Goal: Transaction & Acquisition: Purchase product/service

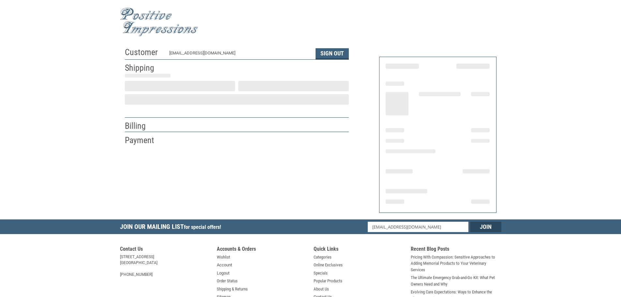
select select "WA"
select select "US"
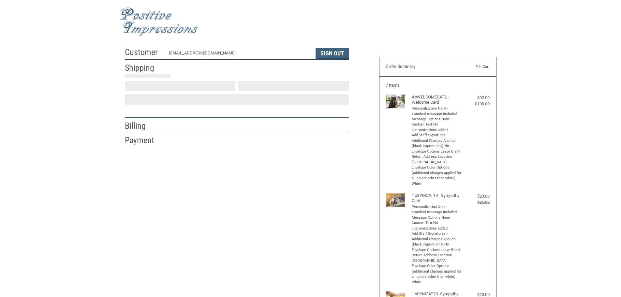
scroll to position [1, 0]
type input "[PERSON_NAME]"
type input "[PERSON_NAME], DVM"
type input "[PERSON_NAME][GEOGRAPHIC_DATA]"
type input "[STREET_ADDRESS][PERSON_NAME]"
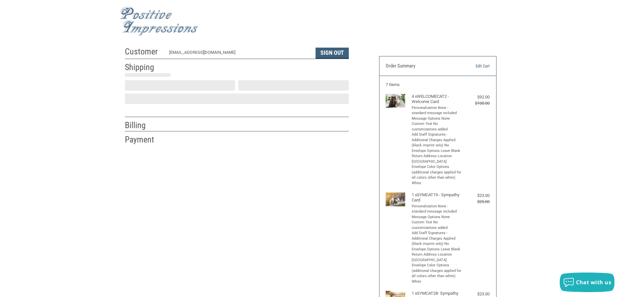
type input "Suite 6"
type input "Issaquah"
select select "WA"
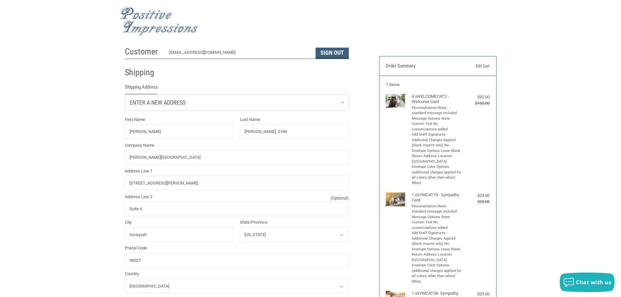
click at [150, 103] on span "Enter a new address" at bounding box center [158, 102] width 56 height 7
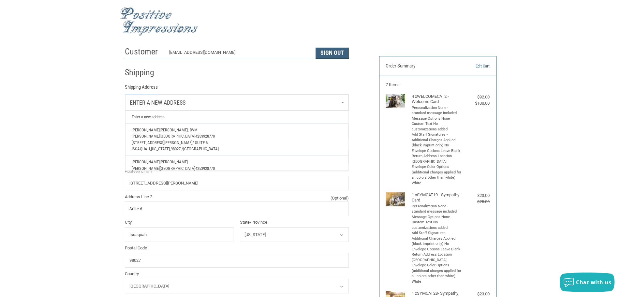
scroll to position [0, 0]
click at [157, 102] on span "Enter a new address" at bounding box center [158, 102] width 56 height 7
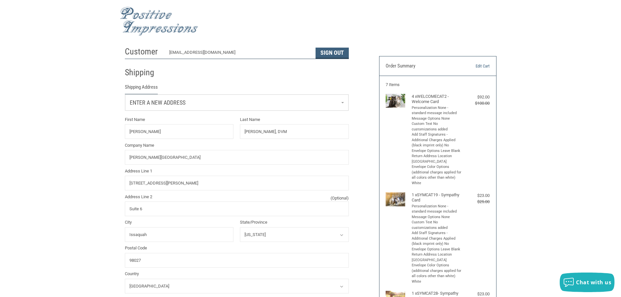
click at [164, 108] on link "Enter a new address" at bounding box center [236, 102] width 223 height 16
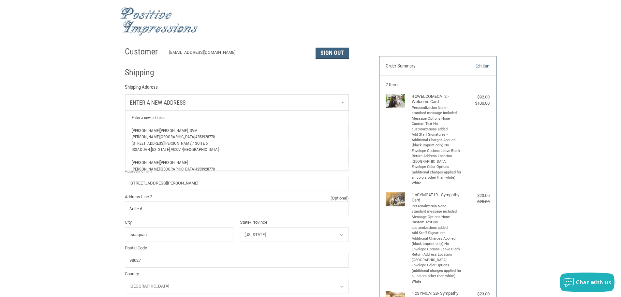
click at [164, 108] on link "Enter a new address" at bounding box center [236, 102] width 223 height 16
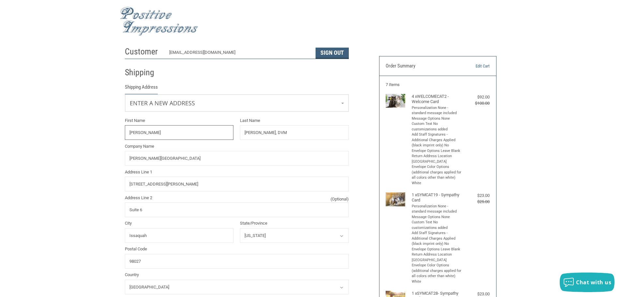
drag, startPoint x: 148, startPoint y: 134, endPoint x: 107, endPoint y: 131, distance: 41.5
type input "C"
type input "[PERSON_NAME]"
drag, startPoint x: 260, startPoint y: 133, endPoint x: 229, endPoint y: 133, distance: 30.3
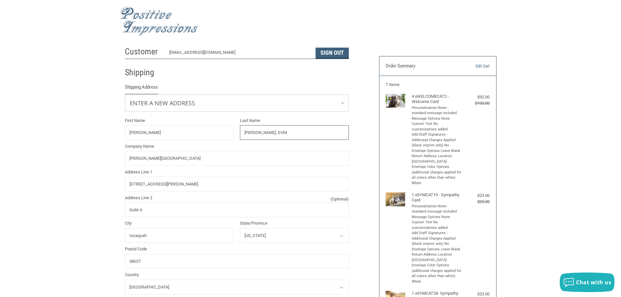
click at [229, 133] on div "First Name [PERSON_NAME] Last Name [PERSON_NAME], DVM Company Name [PERSON_NAME…" at bounding box center [237, 221] width 230 height 209
drag, startPoint x: 280, startPoint y: 135, endPoint x: 224, endPoint y: 133, distance: 56.4
click at [224, 133] on div "First Name [PERSON_NAME] Last Name P, DVMACOE Company Name [PERSON_NAME] Cat Ho…" at bounding box center [237, 221] width 230 height 209
type input "[PERSON_NAME], DVM"
click at [178, 154] on input "[PERSON_NAME][GEOGRAPHIC_DATA]" at bounding box center [237, 158] width 224 height 15
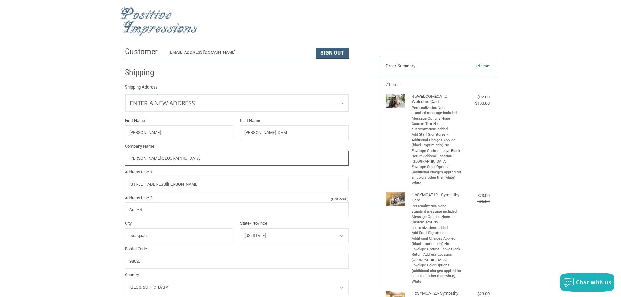
click at [164, 156] on input "[PERSON_NAME][GEOGRAPHIC_DATA]" at bounding box center [237, 158] width 224 height 15
click at [144, 214] on input "Suite 6" at bounding box center [237, 209] width 224 height 15
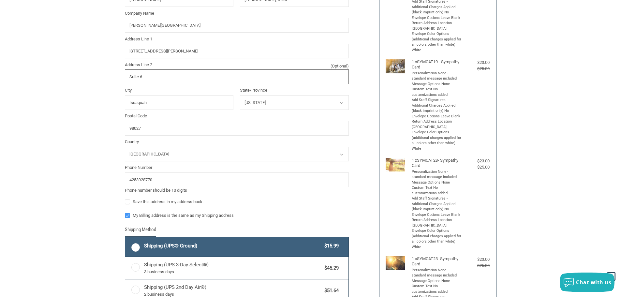
scroll to position [164, 0]
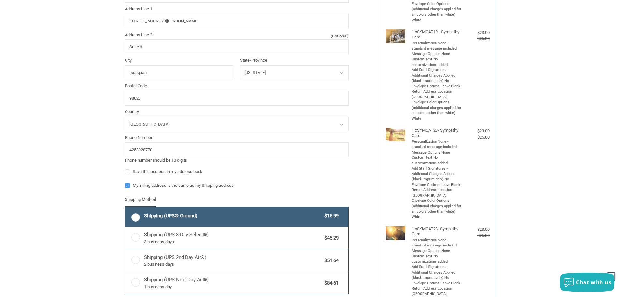
click at [126, 172] on label "Save this address in my address book." at bounding box center [237, 171] width 224 height 5
click at [125, 169] on input "Save this address in my address book." at bounding box center [125, 168] width 0 height 0
checkbox input "true"
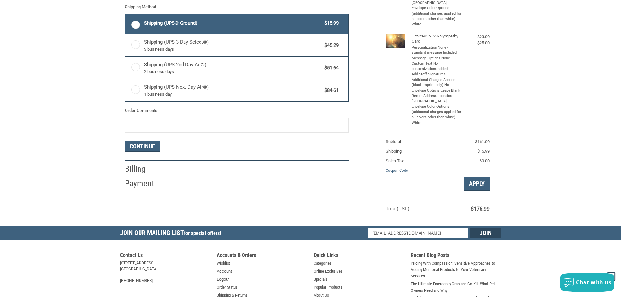
scroll to position [359, 0]
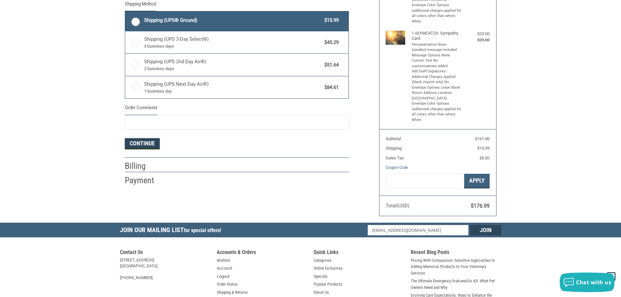
click at [144, 143] on button "Continue" at bounding box center [142, 143] width 35 height 11
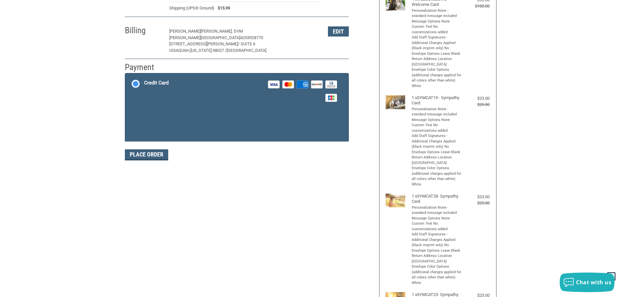
scroll to position [65, 0]
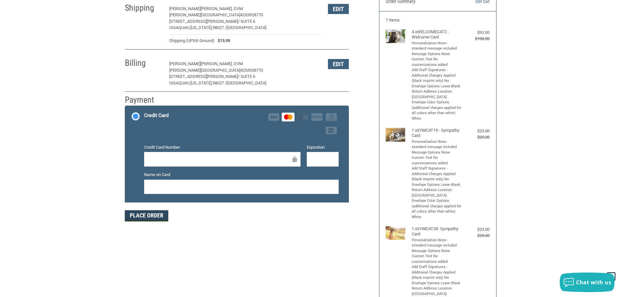
click at [166, 214] on button "Place Order" at bounding box center [146, 215] width 43 height 11
